Goal: Transaction & Acquisition: Purchase product/service

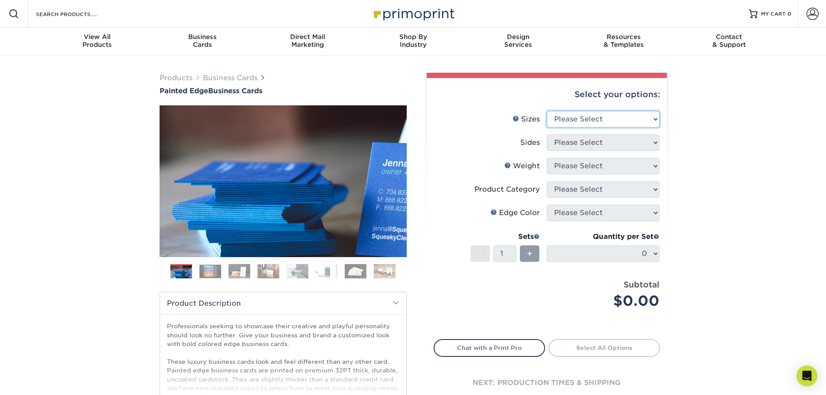
click at [612, 120] on select "Please Select 2" x 3.5" - Standard 2.125" x 3.375" - European 2.5" x 2.5" - Squ…" at bounding box center [603, 119] width 113 height 16
select select "2.00x3.50"
click at [547, 111] on select "Please Select 2" x 3.5" - Standard 2.125" x 3.375" - European 2.5" x 2.5" - Squ…" at bounding box center [603, 119] width 113 height 16
click at [614, 145] on select "Please Select Print Both Sides Print Front Only" at bounding box center [603, 142] width 113 height 16
select select "13abbda7-1d64-4f25-8bb2-c179b224825d"
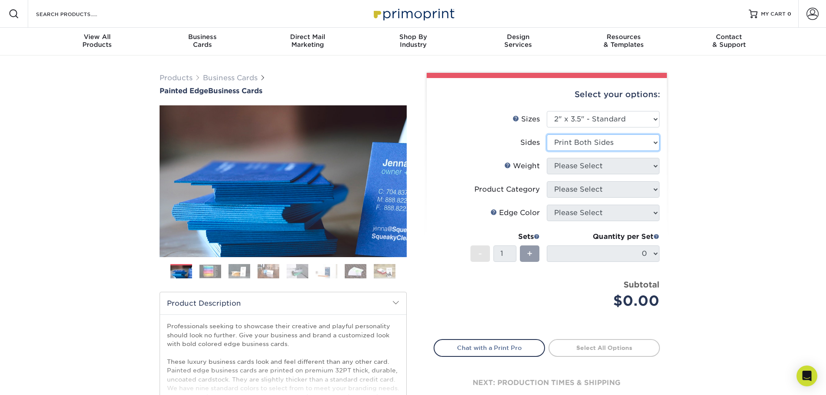
click at [547, 134] on select "Please Select Print Both Sides Print Front Only" at bounding box center [603, 142] width 113 height 16
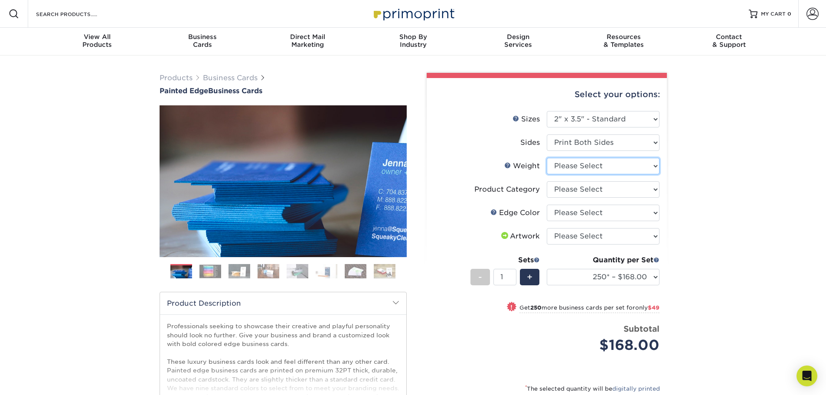
click at [616, 165] on select "Please Select 32PTUC" at bounding box center [603, 166] width 113 height 16
select select "32PTUC"
click at [547, 158] on select "Please Select 32PTUC" at bounding box center [603, 166] width 113 height 16
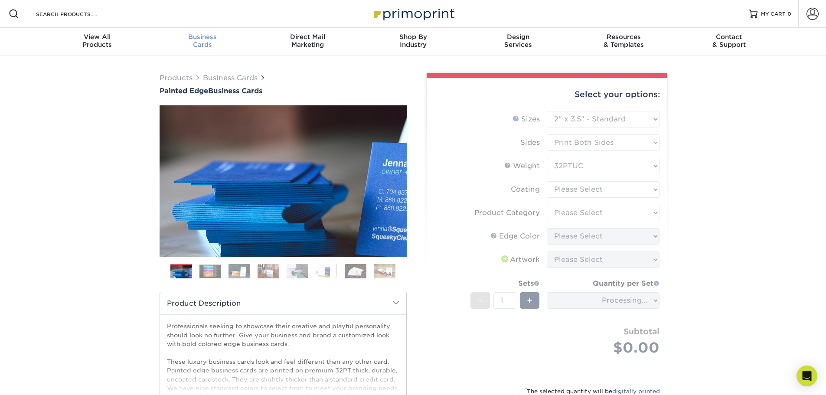
click at [205, 42] on div "Business Cards" at bounding box center [202, 41] width 105 height 16
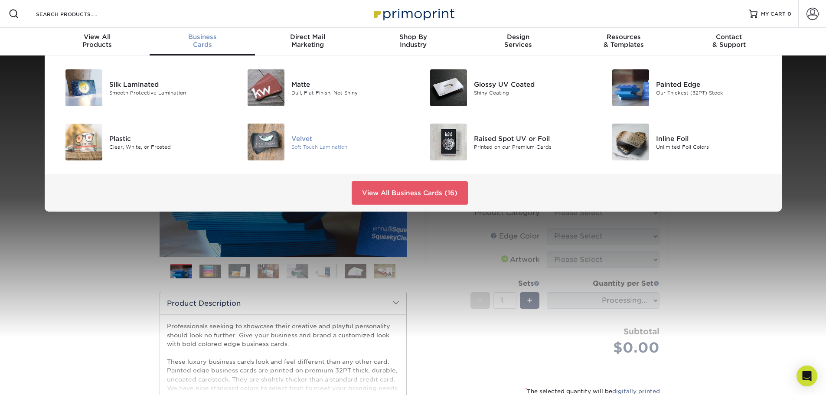
click at [271, 136] on img at bounding box center [266, 142] width 37 height 37
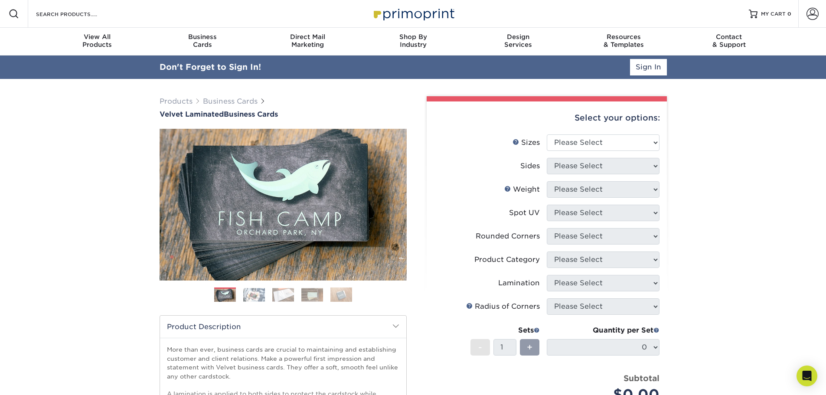
type input "llatto@bellconstructioncompany.com"
click at [655, 61] on link "Sign In" at bounding box center [648, 67] width 37 height 16
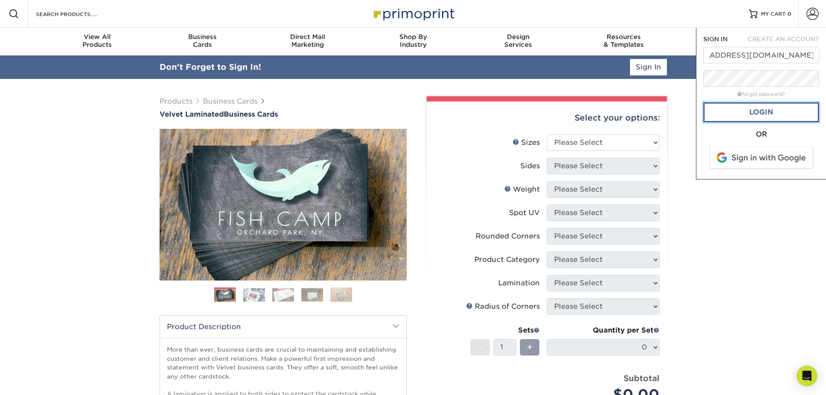
click at [767, 116] on link "Login" at bounding box center [761, 112] width 116 height 20
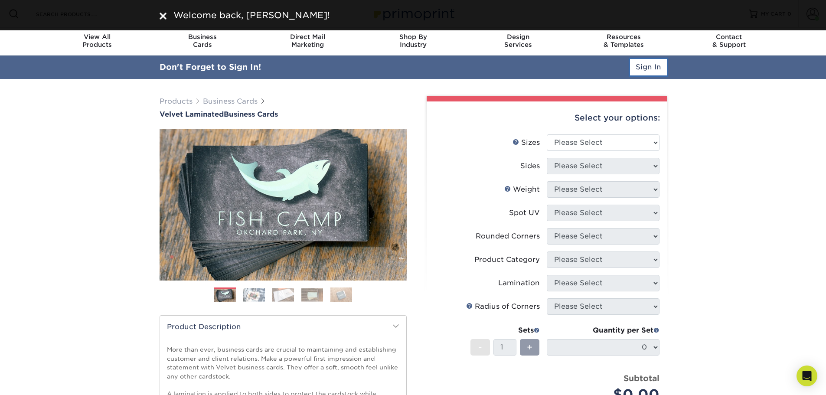
click at [642, 66] on link "Sign In" at bounding box center [648, 67] width 37 height 16
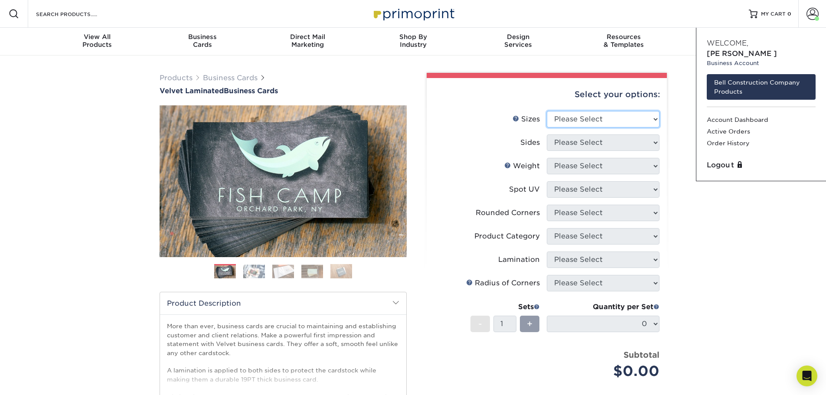
click at [605, 121] on select "Please Select 1.5" x 3.5" - Mini 1.75" x 3.5" - Mini 2" x 2" - Square 2" x 3" -…" at bounding box center [603, 119] width 113 height 16
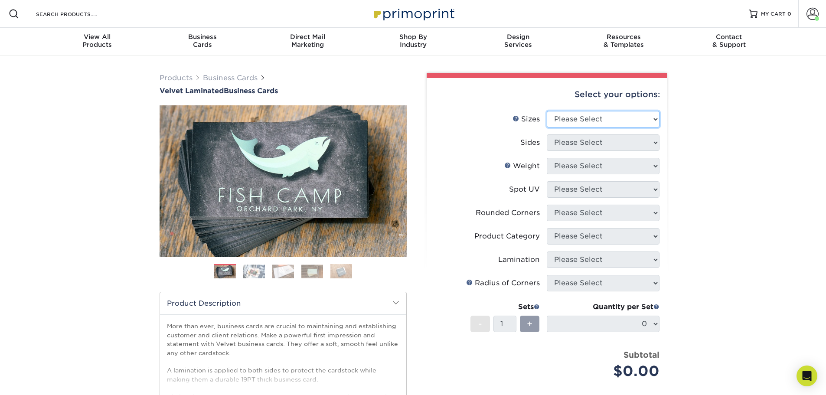
select select "2.00x3.50"
click at [547, 111] on select "Please Select 1.5" x 3.5" - Mini 1.75" x 3.5" - Mini 2" x 2" - Square 2" x 3" -…" at bounding box center [603, 119] width 113 height 16
click at [622, 146] on select "Please Select Print Both Sides Print Front Only" at bounding box center [603, 142] width 113 height 16
select select "13abbda7-1d64-4f25-8bb2-c179b224825d"
click at [547, 134] on select "Please Select Print Both Sides Print Front Only" at bounding box center [603, 142] width 113 height 16
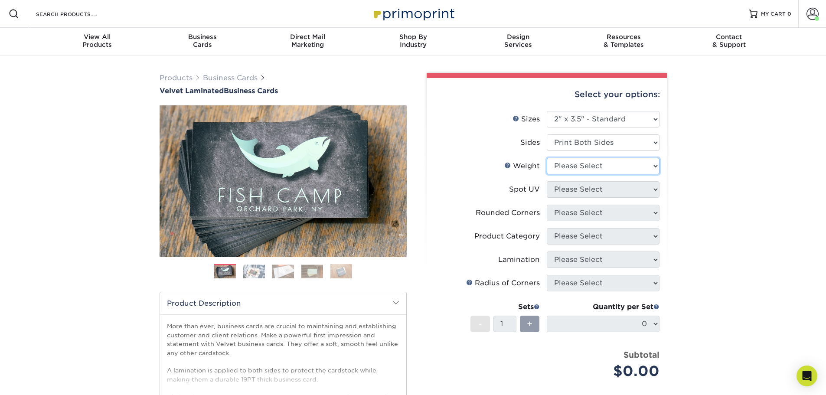
click at [625, 164] on select "Please Select 16PT" at bounding box center [603, 166] width 113 height 16
select select "16PT"
click at [547, 158] on select "Please Select 16PT" at bounding box center [603, 166] width 113 height 16
click at [615, 192] on select "Please Select No Spot UV Front and Back (Both Sides) Front Only Back Only" at bounding box center [603, 189] width 113 height 16
select select "3"
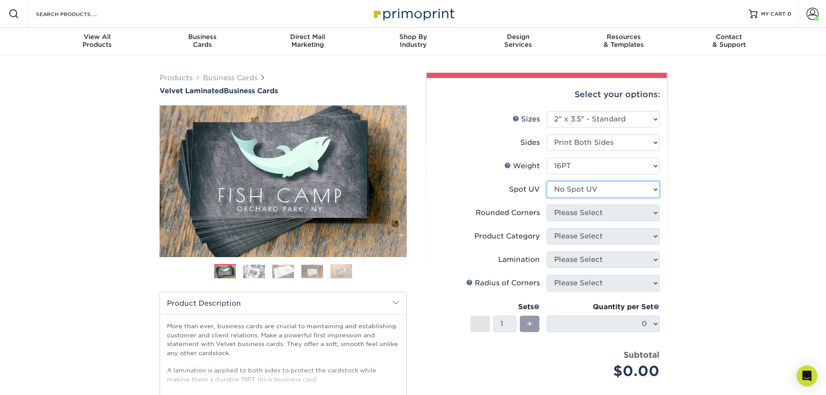
click at [547, 181] on select "Please Select No Spot UV Front and Back (Both Sides) Front Only Back Only" at bounding box center [603, 189] width 113 height 16
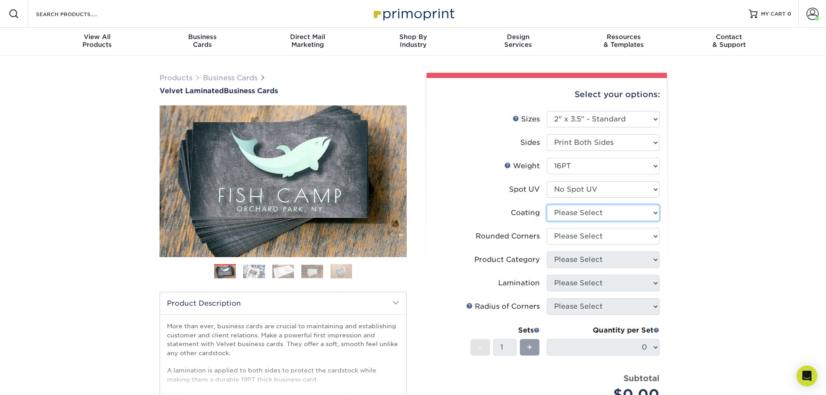
click at [599, 217] on select at bounding box center [603, 213] width 113 height 16
select select "3e7618de-abca-4bda-9f97-8b9129e913d8"
click at [547, 205] on select at bounding box center [603, 213] width 113 height 16
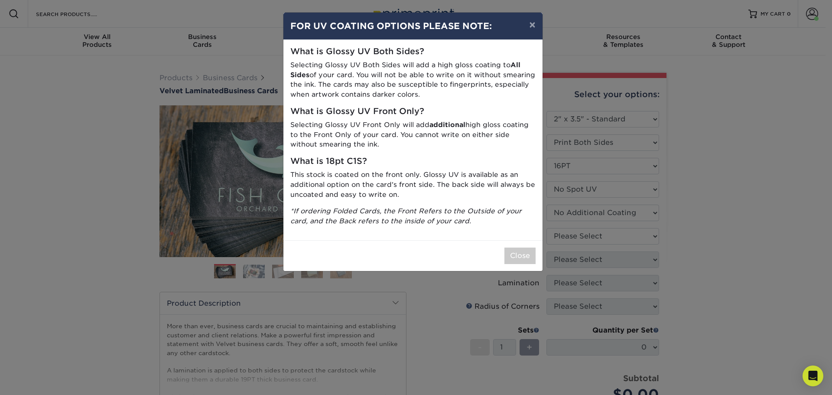
click at [606, 234] on div "× FOR UV COATING OPTIONS PLEASE NOTE: What is Glossy UV Both Sides? Selecting G…" at bounding box center [416, 197] width 832 height 395
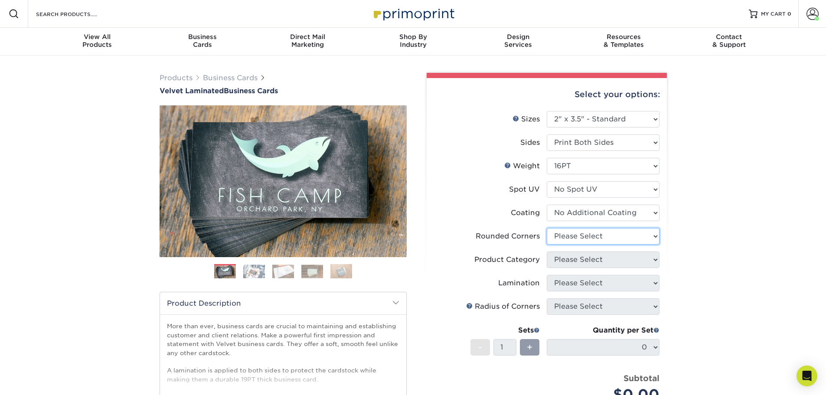
click at [566, 231] on select "Please Select Yes - Round 2 Corners Yes - Round 4 Corners No" at bounding box center [603, 236] width 113 height 16
select select "0"
click at [547, 228] on select "Please Select Yes - Round 2 Corners Yes - Round 4 Corners No" at bounding box center [603, 236] width 113 height 16
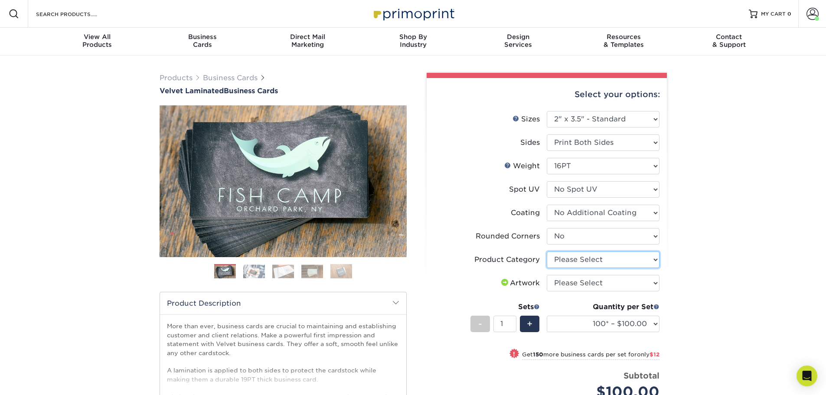
click at [623, 256] on select "Please Select Business Cards" at bounding box center [603, 259] width 113 height 16
select select "3b5148f1-0588-4f88-a218-97bcfdce65c1"
click at [547, 251] on select "Please Select Business Cards" at bounding box center [603, 259] width 113 height 16
click at [603, 287] on select "Please Select I will upload files I need a design - $100" at bounding box center [603, 283] width 113 height 16
select select "upload"
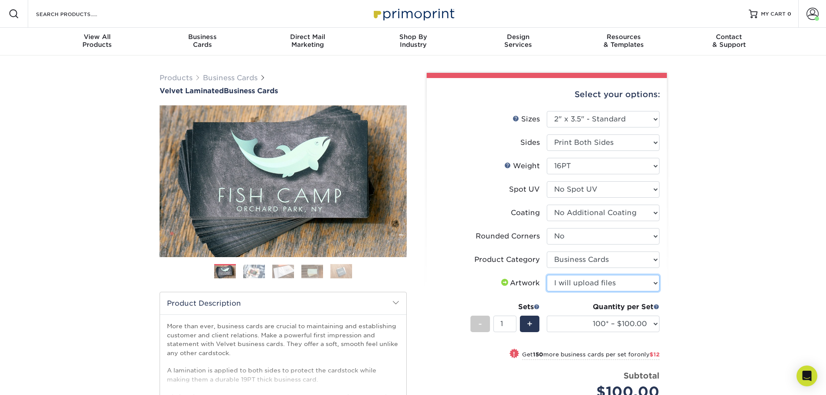
click at [547, 275] on select "Please Select I will upload files I need a design - $100" at bounding box center [603, 283] width 113 height 16
click at [748, 264] on div "Products Business Cards Velvet Laminated Business Cards Previous Next" at bounding box center [413, 301] width 826 height 493
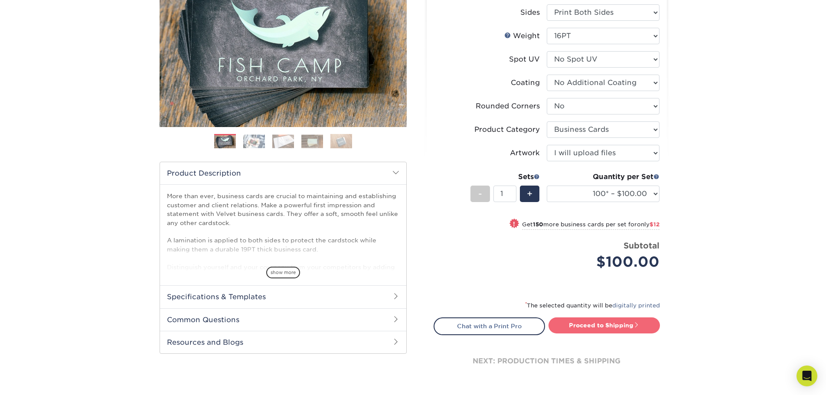
click at [606, 320] on link "Proceed to Shipping" at bounding box center [603, 325] width 111 height 16
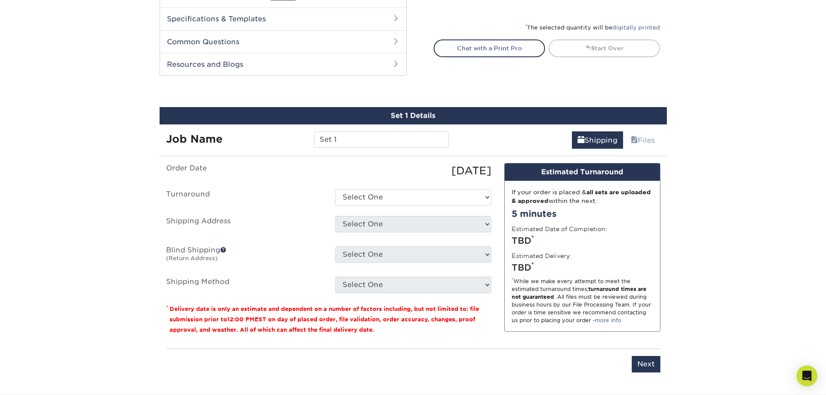
scroll to position [471, 0]
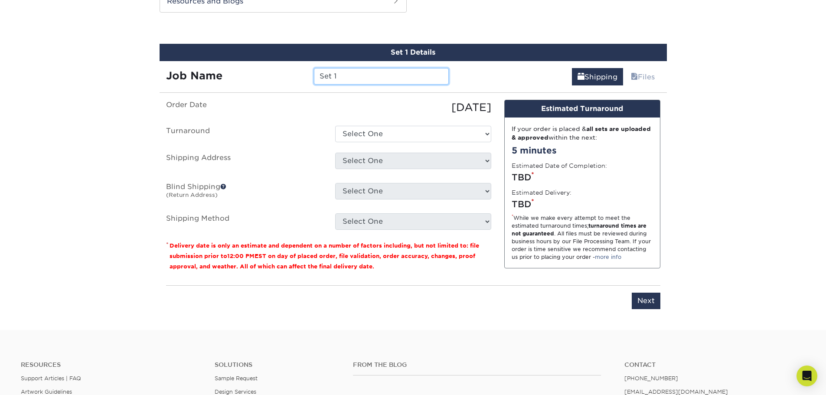
drag, startPoint x: 383, startPoint y: 75, endPoint x: 327, endPoint y: 75, distance: 55.9
click at [328, 75] on input "Set 1" at bounding box center [381, 76] width 135 height 16
type input "S"
type input "[PERSON_NAME]"
click at [381, 136] on select "Select One 2-4 Business Days 2 Day Next Business Day" at bounding box center [413, 134] width 156 height 16
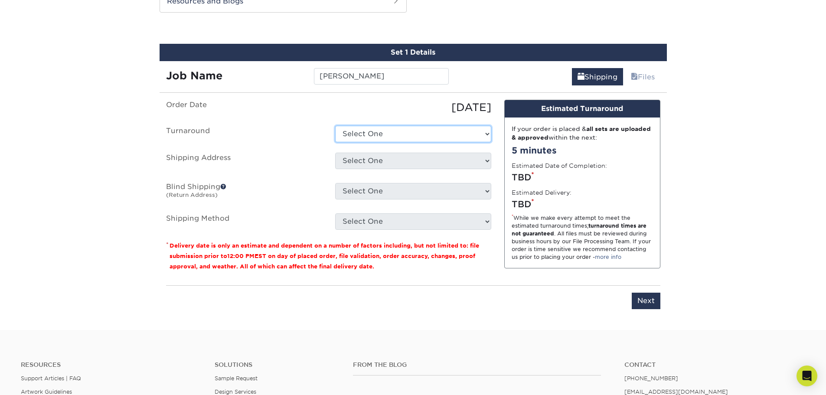
select select "2ada4704-3e6d-433a-a581-722d89888c56"
click at [335, 126] on select "Select One 2-4 Business Days 2 Day Next Business Day" at bounding box center [413, 134] width 156 height 16
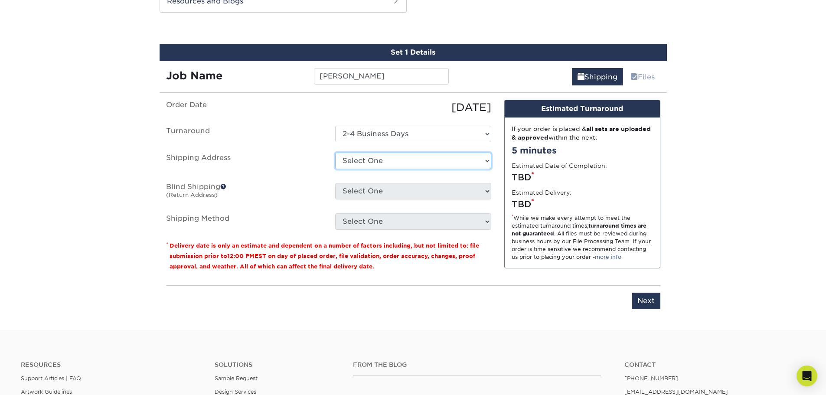
click at [382, 162] on select "Select One 1000 HEALTH PARK DR, BRENTWOOD, TN 1000 HEALTH PARK DR, BRENTWOOD, T…" at bounding box center [413, 161] width 156 height 16
select select "271482"
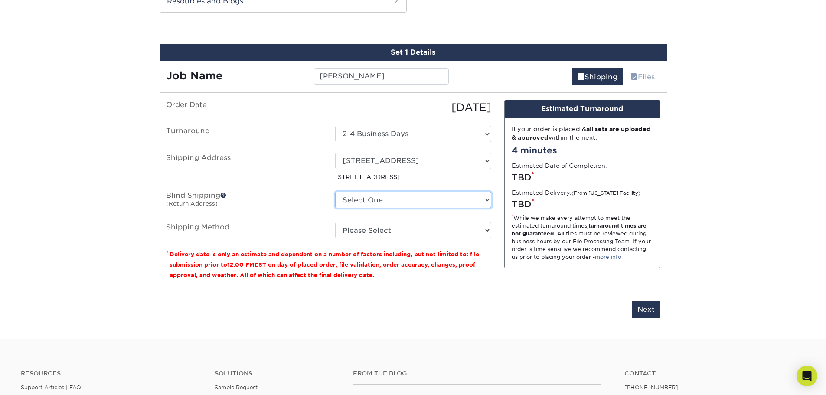
click at [423, 200] on select "Select One 1000 HEALTH PARK DR, BRENTWOOD, TN 1000 HEALTH PARK DR, BRENTWOOD, T…" at bounding box center [413, 200] width 156 height 16
click at [315, 206] on label "Blind Shipping (Return Address)" at bounding box center [244, 202] width 169 height 20
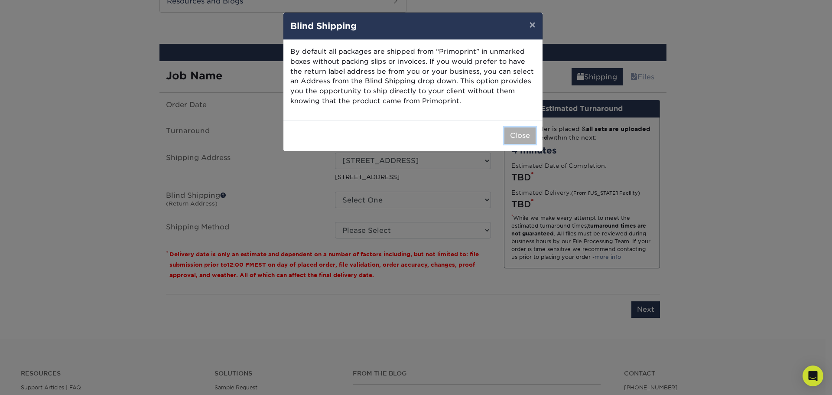
click at [519, 136] on button "Close" at bounding box center [520, 135] width 31 height 16
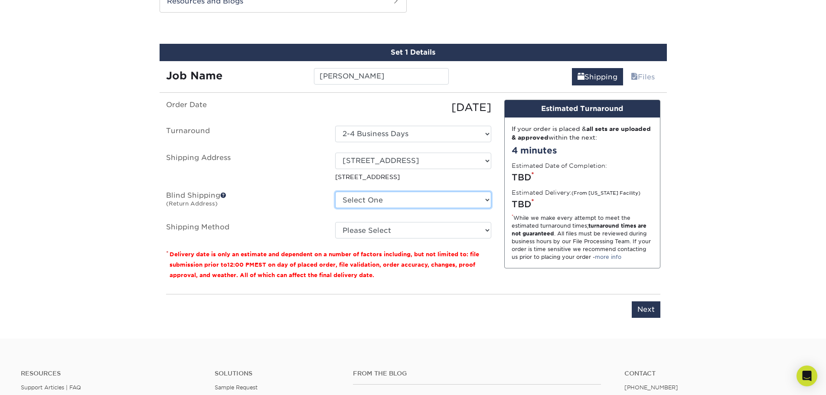
click at [427, 205] on select "Select One 1000 HEALTH PARK DR, BRENTWOOD, TN 1000 HEALTH PARK DR, BRENTWOOD, T…" at bounding box center [413, 200] width 156 height 16
click at [296, 214] on ul "Order Date 09/16/2025 Turnaround Select One 2-4 Business Days 2 Day Next Busine…" at bounding box center [328, 169] width 325 height 139
click at [377, 240] on fieldset "Order Date 09/16/2025 Turnaround Select One 2-4 Business Days 2 Day Next Busine…" at bounding box center [328, 174] width 325 height 149
click at [378, 228] on select "Please Select Ground Shipping (+$7.84) 3 Day Shipping Service (+$15.34) 2 Day A…" at bounding box center [413, 230] width 156 height 16
select select "03"
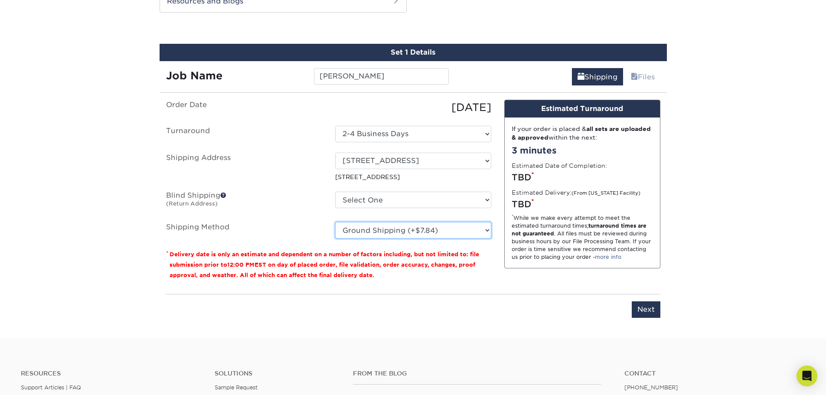
click at [335, 222] on select "Please Select Ground Shipping (+$7.84) 3 Day Shipping Service (+$15.34) 2 Day A…" at bounding box center [413, 230] width 156 height 16
click at [654, 313] on input "Next" at bounding box center [646, 309] width 29 height 16
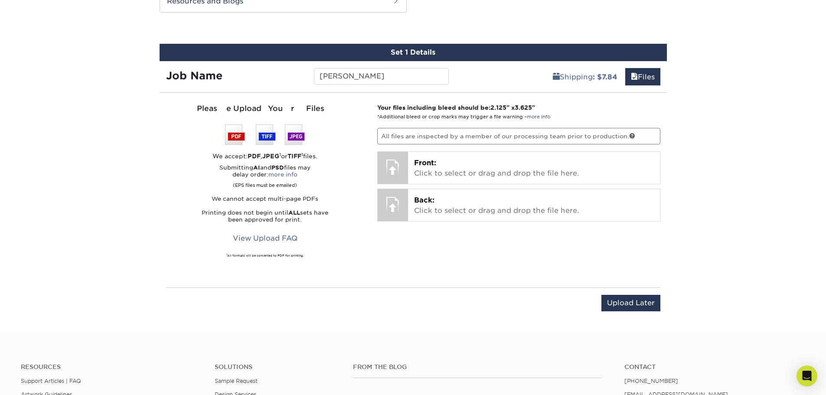
click at [469, 149] on div "Your files including bleed should be: 2.125 " x 3.625 " *Additional bleed or cr…" at bounding box center [519, 190] width 296 height 174
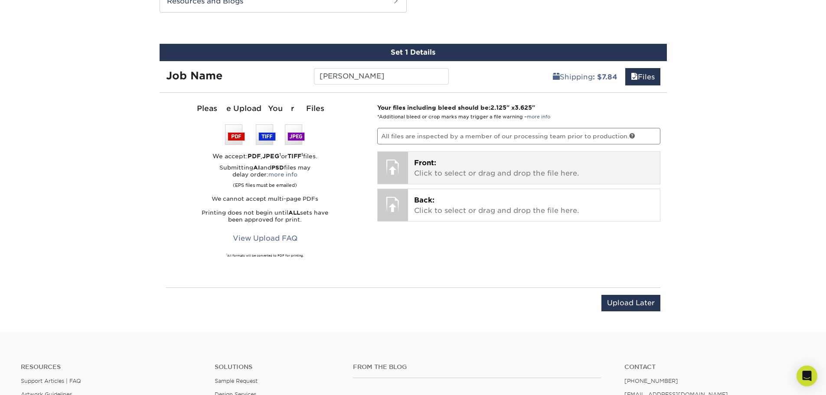
click at [468, 164] on p "Front: Click to select or drag and drop the file here." at bounding box center [534, 168] width 240 height 21
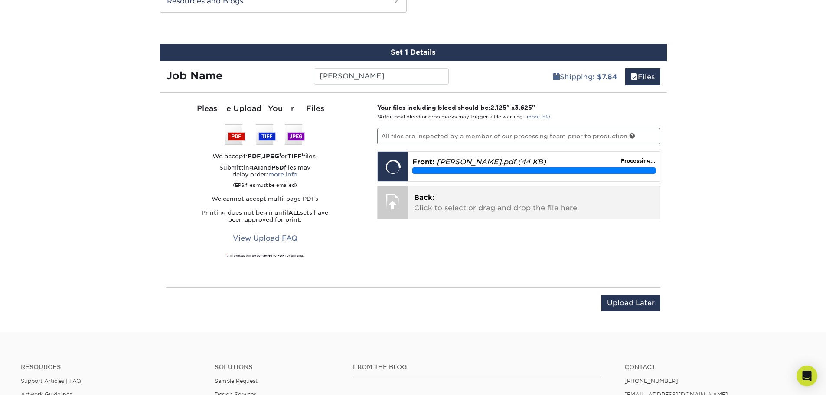
click at [430, 199] on span "Back:" at bounding box center [424, 197] width 20 height 8
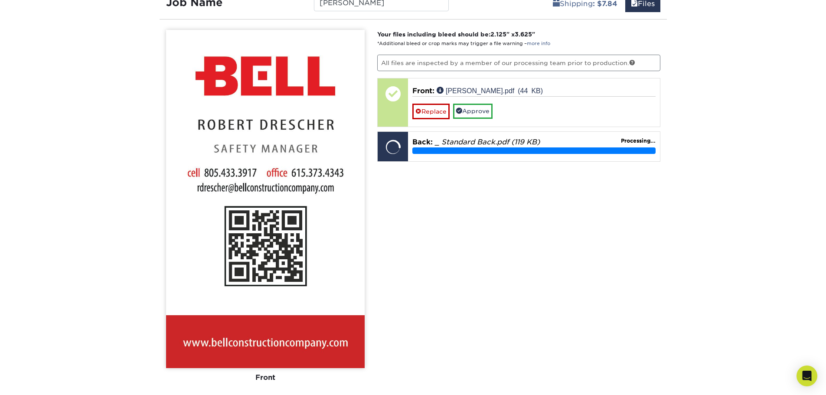
scroll to position [558, 0]
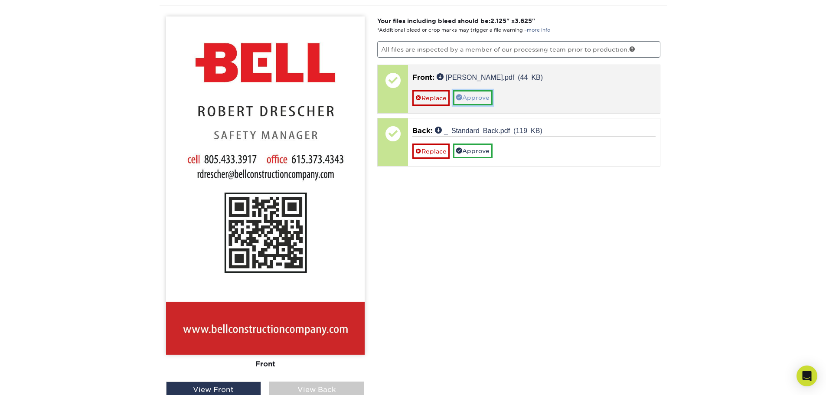
click at [470, 94] on link "Approve" at bounding box center [472, 97] width 39 height 15
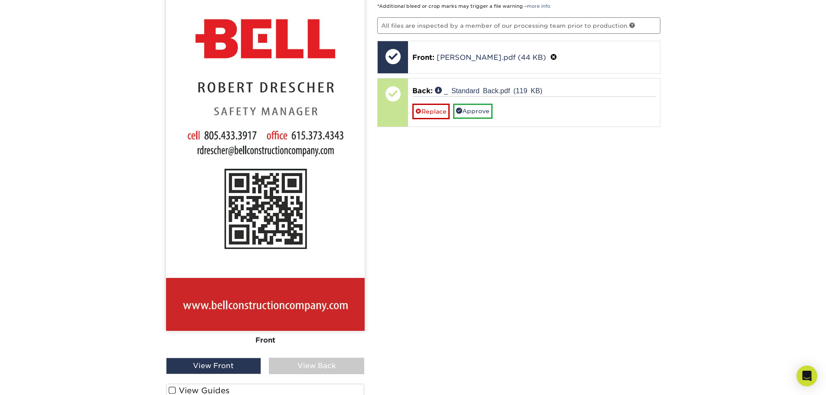
scroll to position [601, 0]
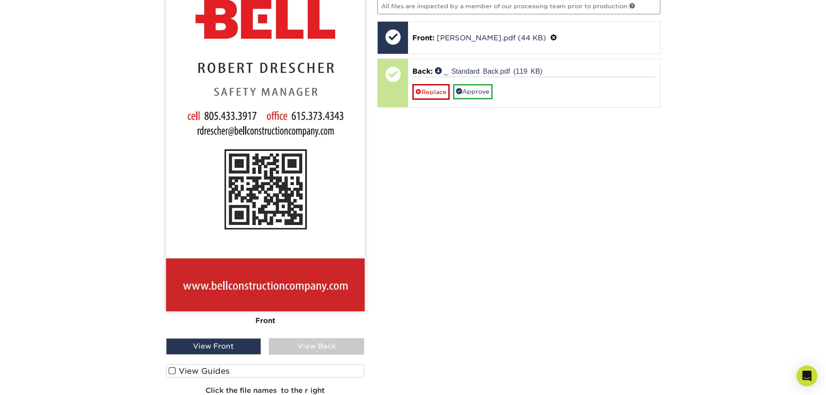
click at [341, 344] on div "View Back" at bounding box center [316, 346] width 95 height 16
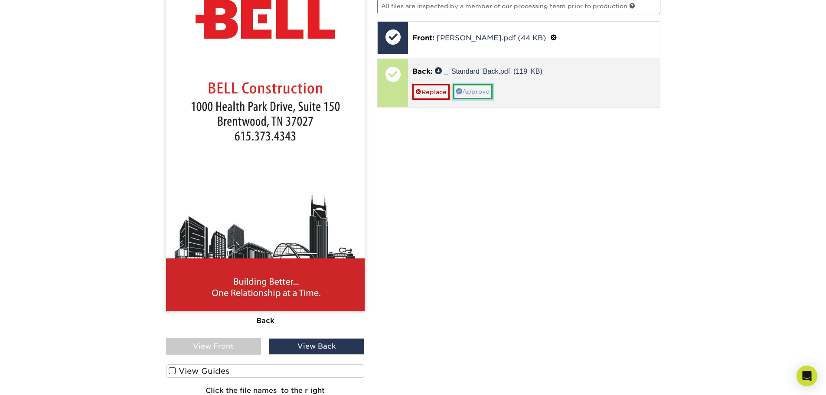
click at [464, 95] on link "Approve" at bounding box center [472, 91] width 39 height 15
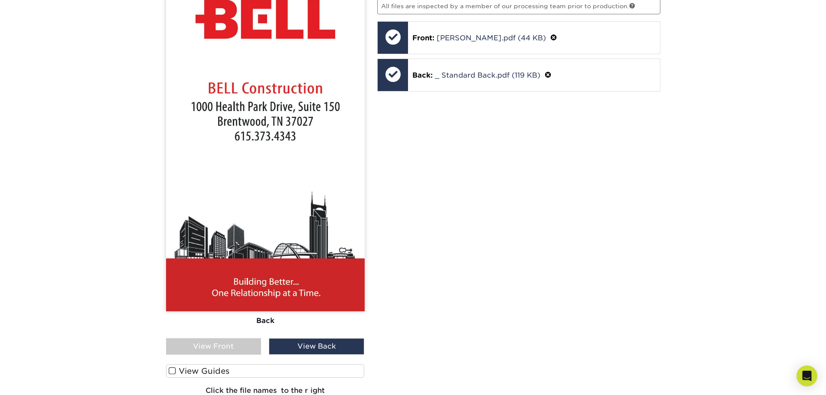
click at [226, 351] on div "View Front" at bounding box center [213, 346] width 95 height 16
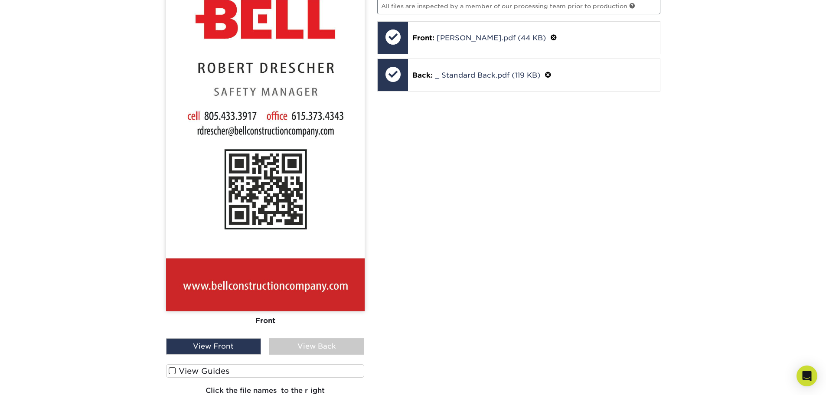
click at [458, 341] on div "Your files including bleed should be: 2.125 " x 3.625 " *Additional bleed or cr…" at bounding box center [519, 191] width 296 height 437
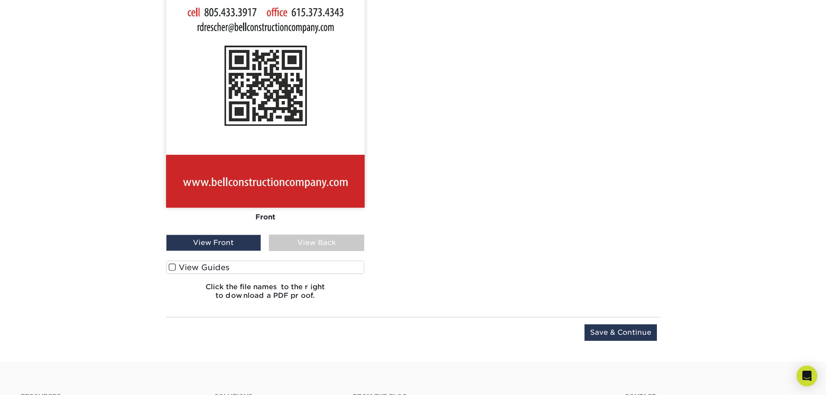
scroll to position [861, 0]
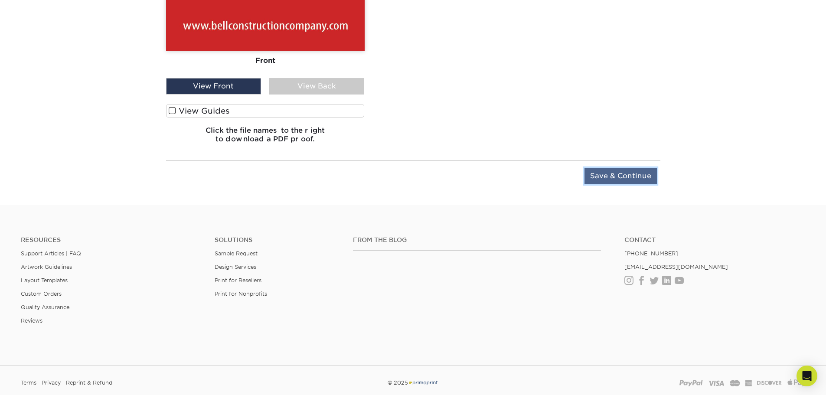
click at [622, 178] on input "Save & Continue" at bounding box center [620, 176] width 72 height 16
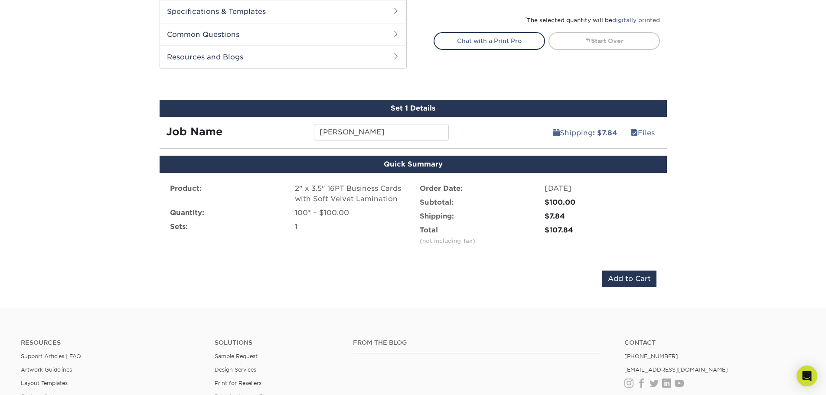
scroll to position [408, 0]
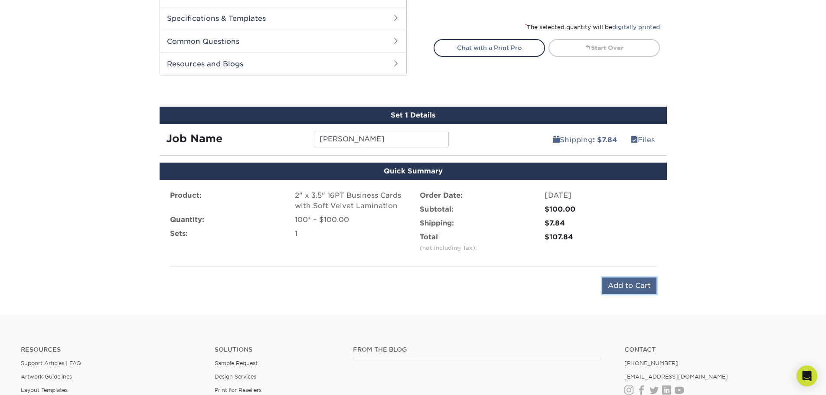
click at [653, 288] on input "Add to Cart" at bounding box center [629, 285] width 54 height 16
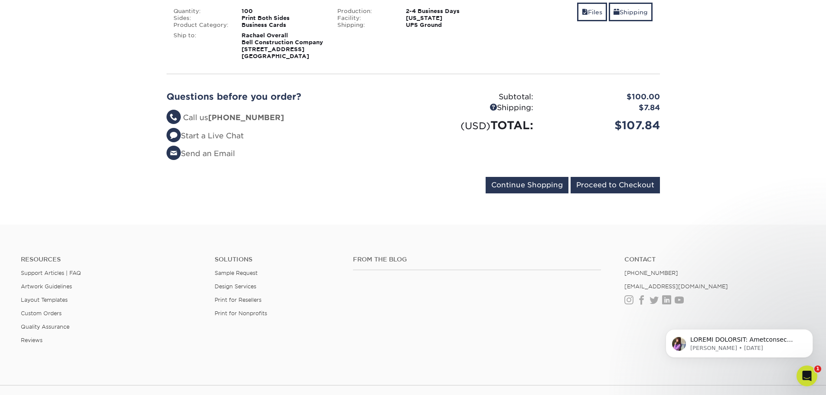
scroll to position [173, 0]
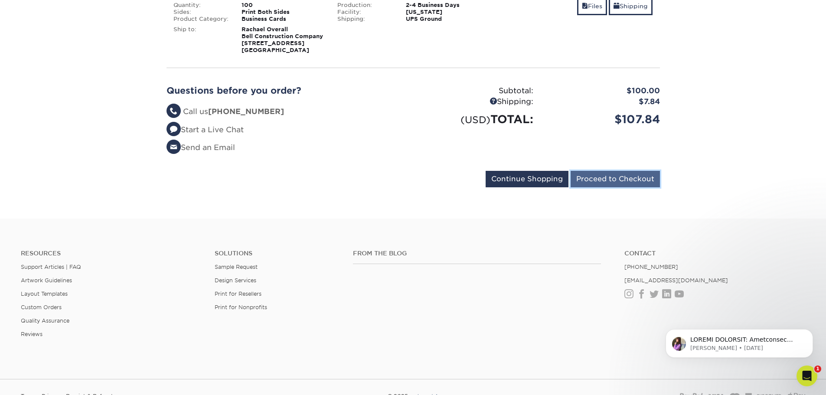
click at [595, 186] on input "Proceed to Checkout" at bounding box center [614, 179] width 89 height 16
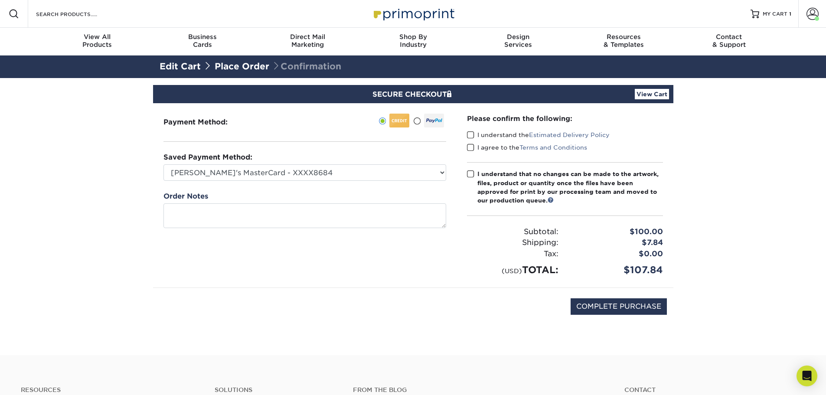
click at [471, 137] on span at bounding box center [470, 135] width 7 height 8
click at [0, 0] on input "I understand the Estimated Delivery Policy" at bounding box center [0, 0] width 0 height 0
click at [468, 153] on div "I agree to the Terms and Conditions" at bounding box center [565, 149] width 196 height 12
click at [472, 151] on span at bounding box center [470, 147] width 7 height 8
click at [0, 0] on input "I agree to the Terms and Conditions" at bounding box center [0, 0] width 0 height 0
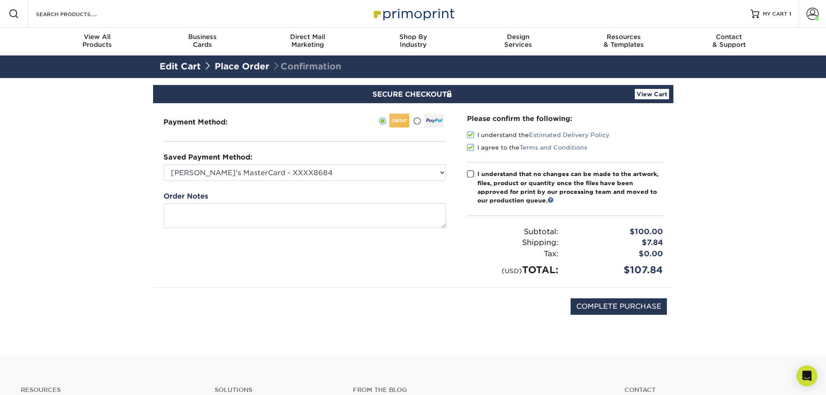
click at [471, 172] on span at bounding box center [470, 174] width 7 height 8
click at [0, 0] on input "I understand that no changes can be made to the artwork, files, product or quan…" at bounding box center [0, 0] width 0 height 0
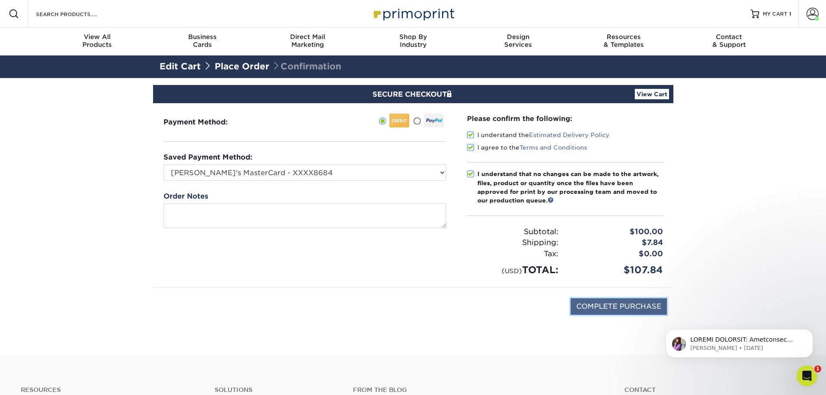
click at [615, 302] on input "COMPLETE PURCHASE" at bounding box center [618, 306] width 96 height 16
type input "PROCESSING, PLEASE WAIT..."
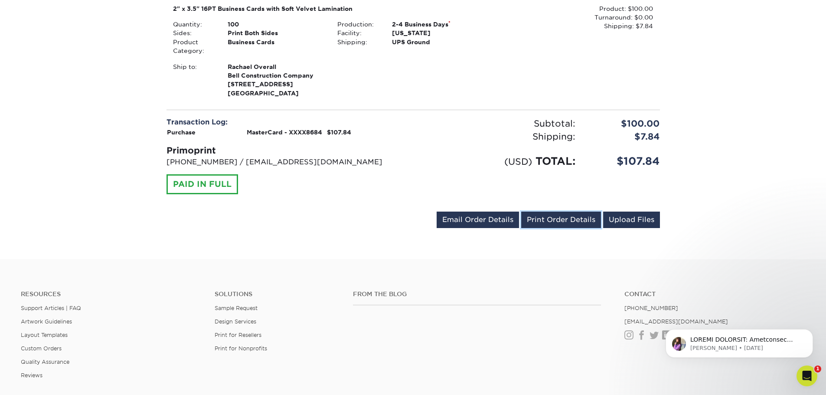
drag, startPoint x: 572, startPoint y: 230, endPoint x: 357, endPoint y: 191, distance: 218.9
click at [572, 228] on link "Print Order Details" at bounding box center [561, 220] width 80 height 16
